Goal: Transaction & Acquisition: Purchase product/service

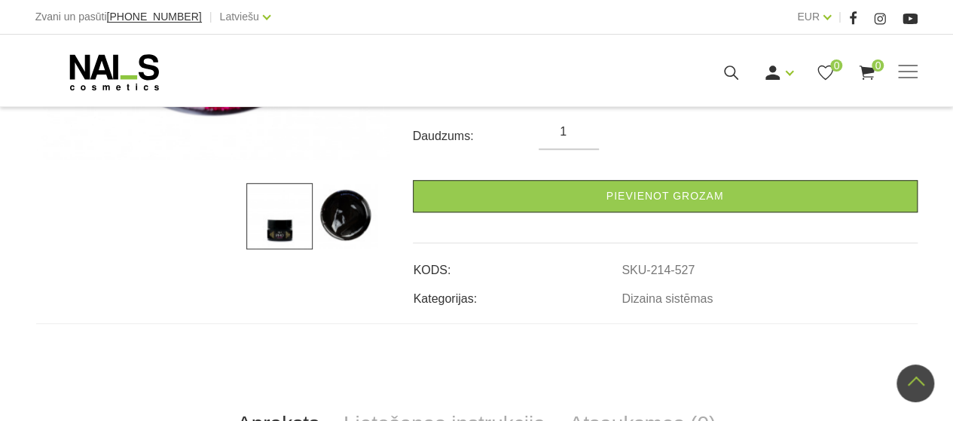
scroll to position [542, 0]
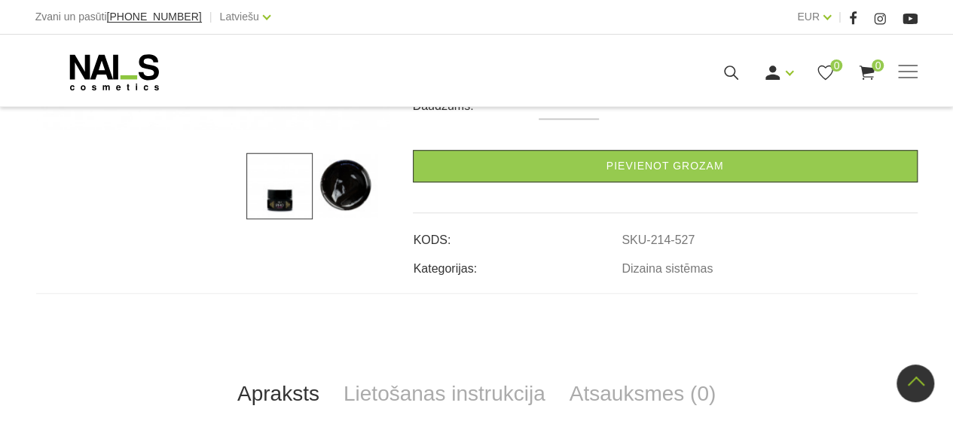
click at [668, 166] on link "Pievienot grozam" at bounding box center [665, 166] width 505 height 32
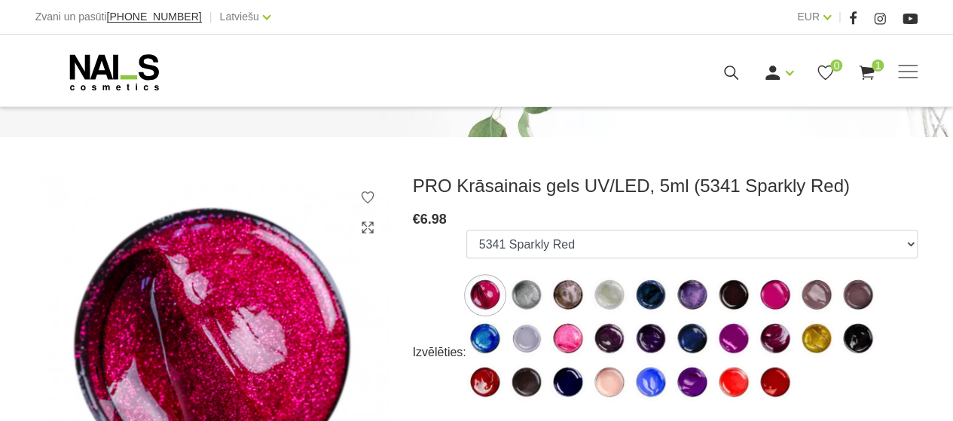
scroll to position [143, 0]
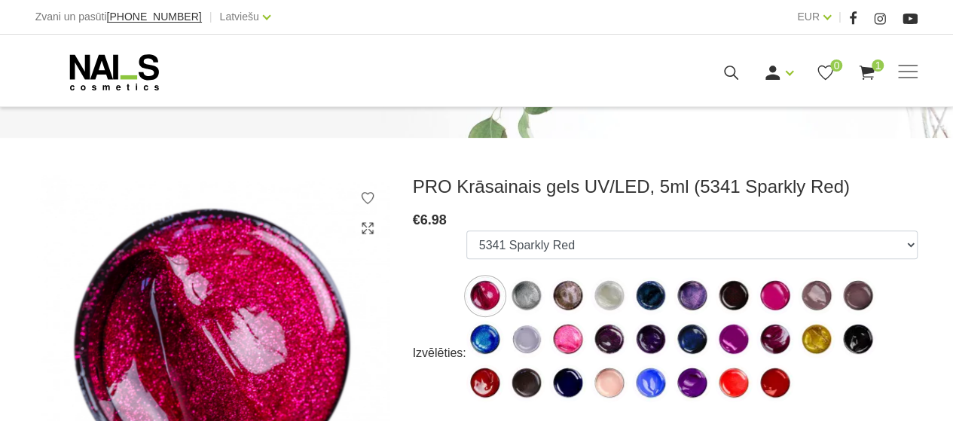
click at [734, 334] on img at bounding box center [734, 340] width 38 height 38
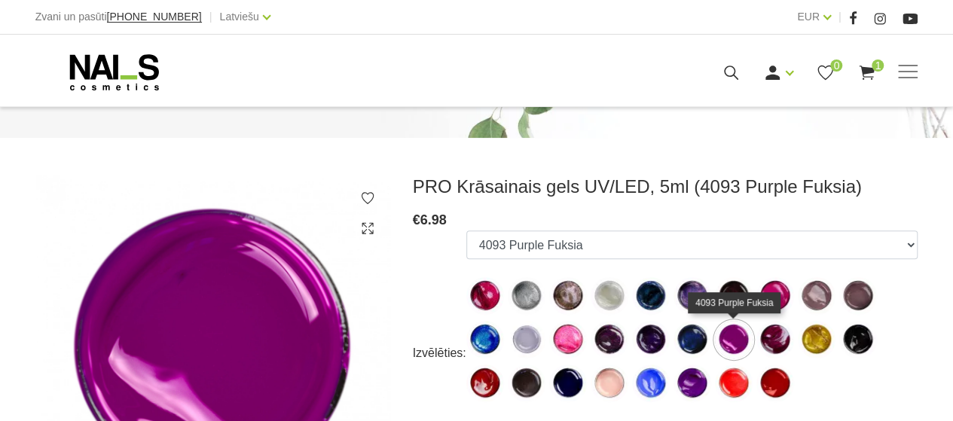
click at [692, 386] on img at bounding box center [692, 384] width 38 height 38
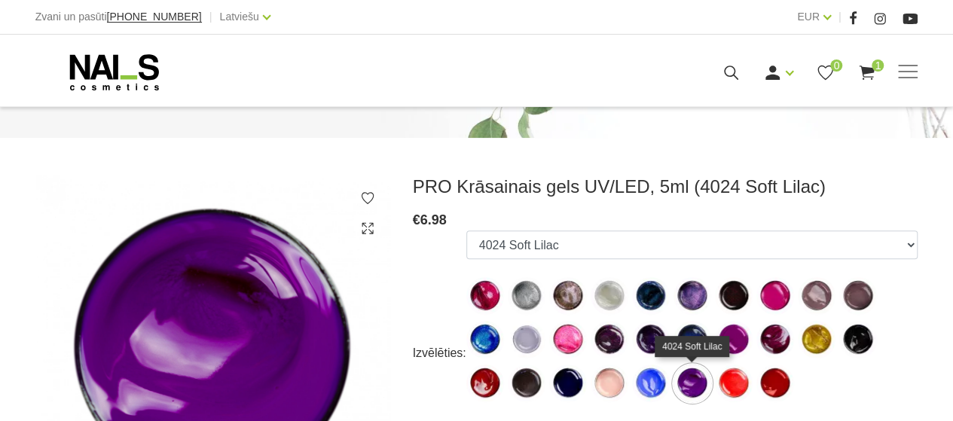
click at [779, 339] on img at bounding box center [775, 340] width 38 height 38
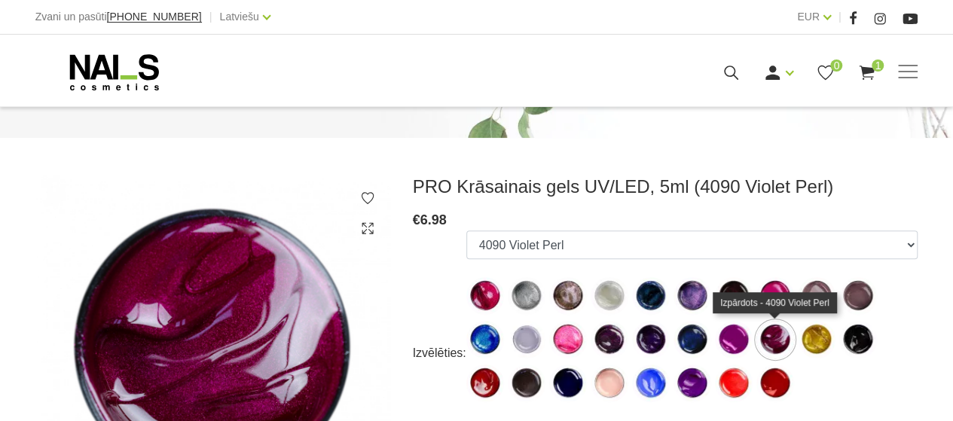
click at [570, 344] on img at bounding box center [568, 340] width 38 height 38
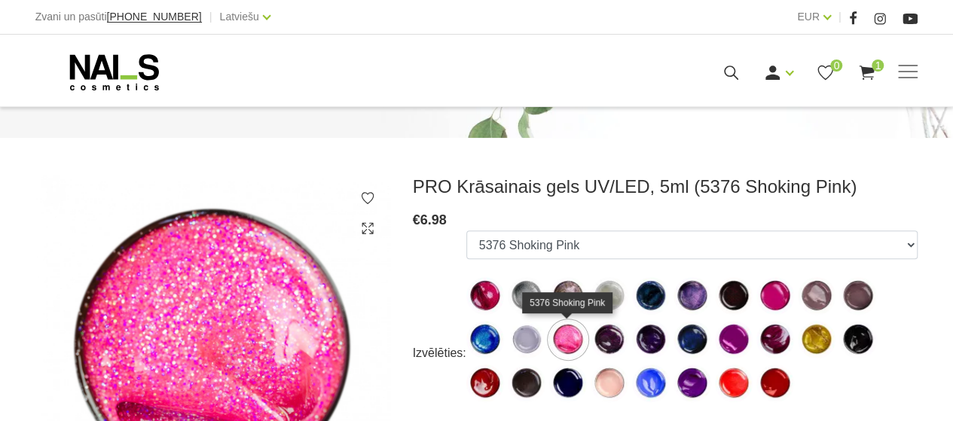
click at [690, 289] on img at bounding box center [692, 296] width 38 height 38
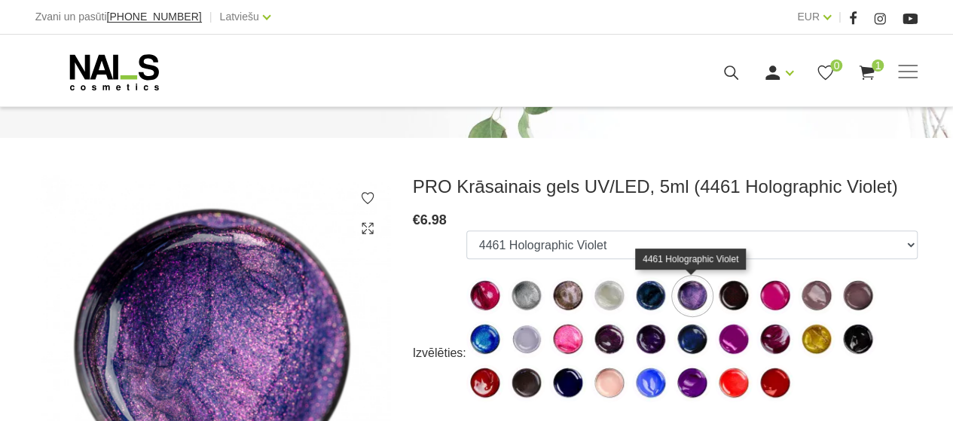
click at [817, 348] on img at bounding box center [817, 340] width 38 height 38
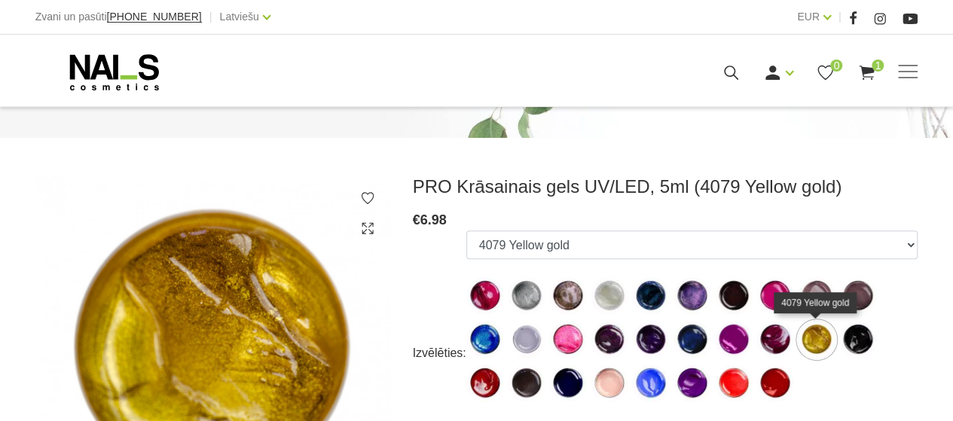
click at [857, 297] on img at bounding box center [858, 296] width 38 height 38
select select "539"
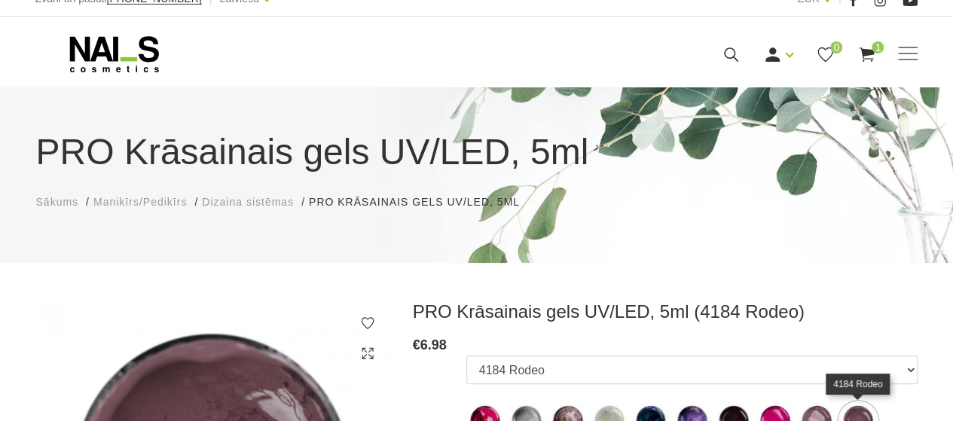
scroll to position [0, 0]
